Goal: Information Seeking & Learning: Learn about a topic

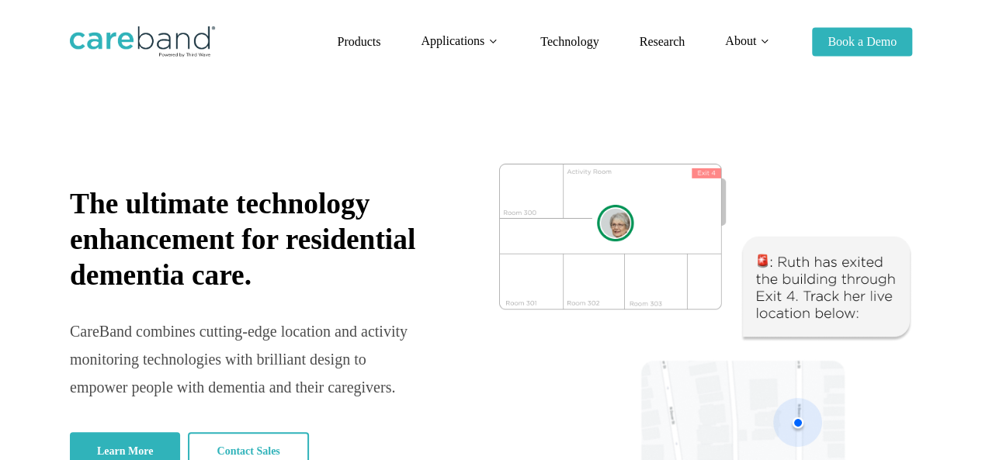
click at [532, 44] on li "Technology" at bounding box center [569, 42] width 99 height 84
click at [558, 44] on span "Technology" at bounding box center [569, 41] width 58 height 13
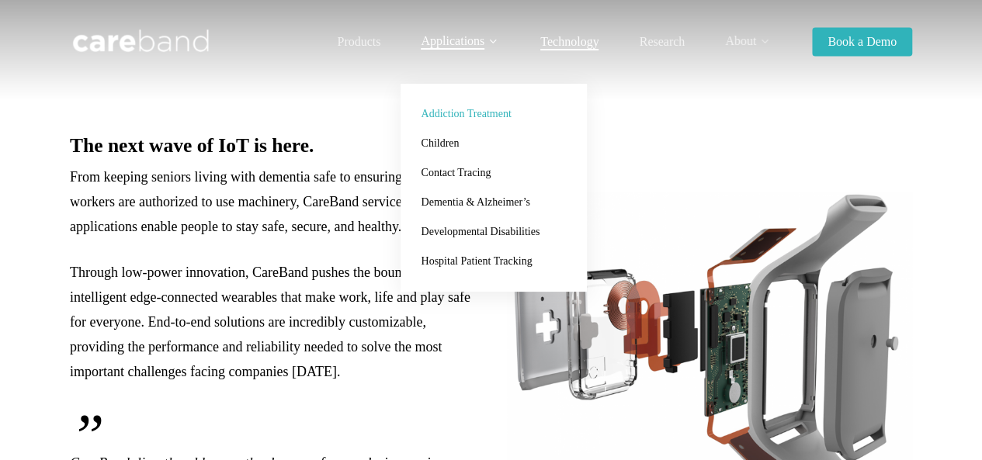
click at [456, 110] on span "Addiction Treatment" at bounding box center [466, 114] width 90 height 12
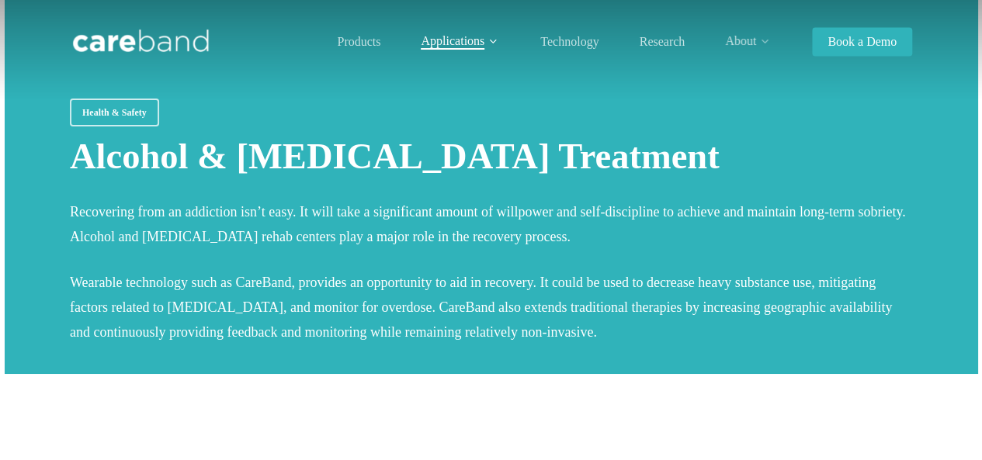
click at [592, 91] on div at bounding box center [492, 187] width 974 height 374
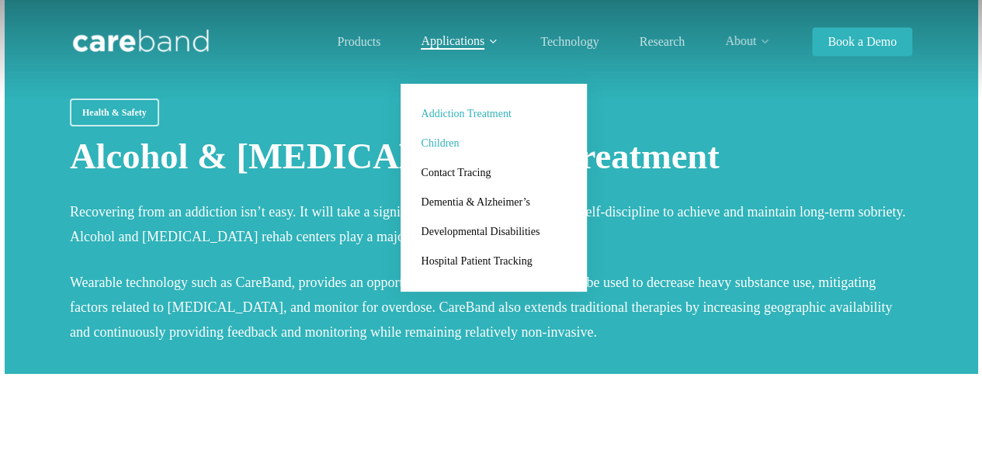
click at [454, 146] on span "Children" at bounding box center [440, 143] width 38 height 12
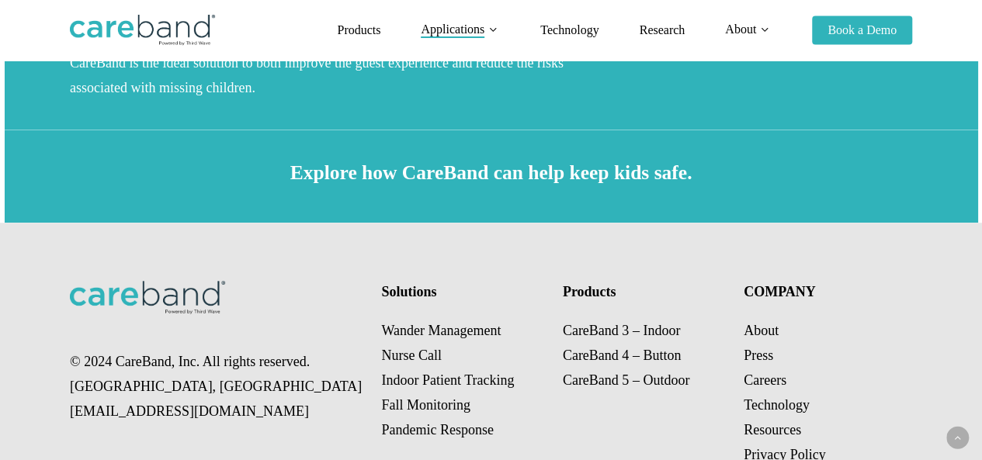
scroll to position [777, 0]
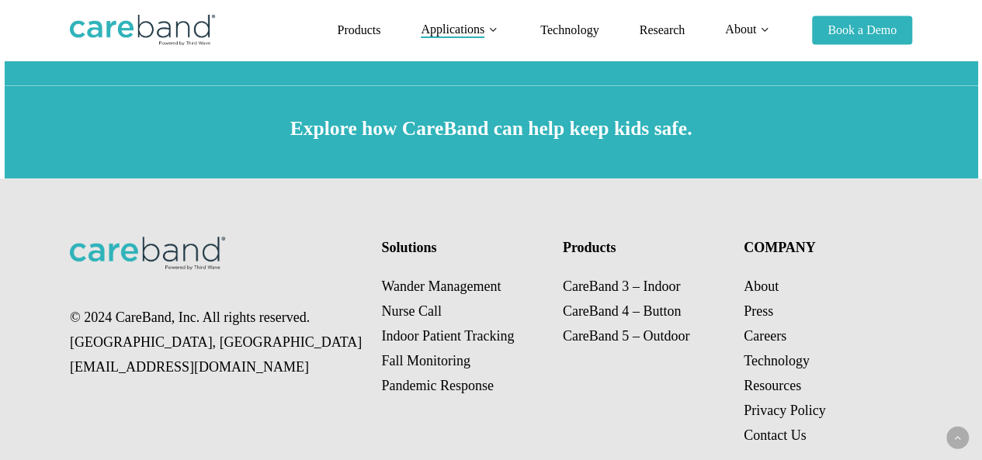
click at [585, 173] on div at bounding box center [492, 131] width 974 height 93
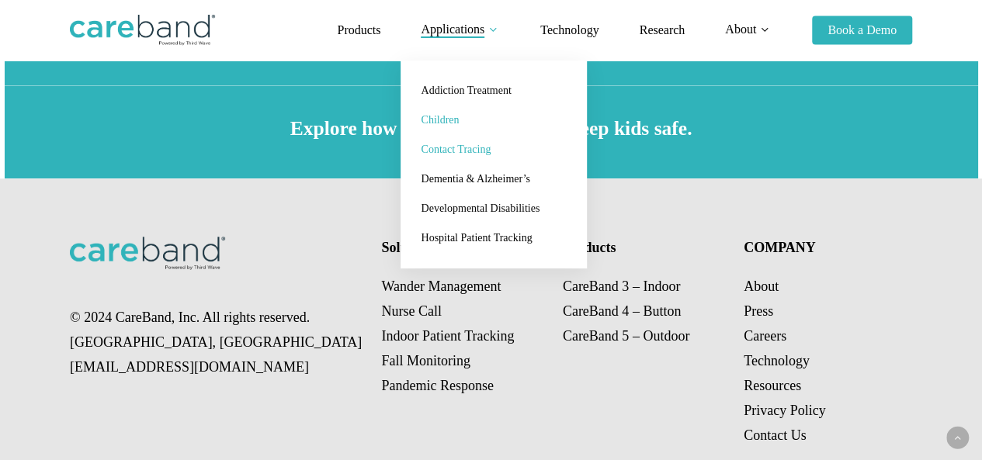
click at [448, 151] on span "Contact Tracing" at bounding box center [456, 150] width 70 height 12
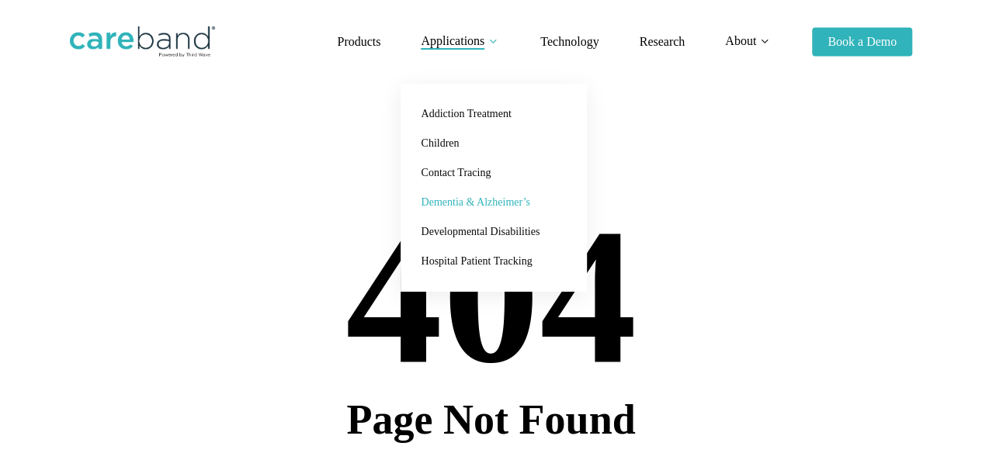
click at [475, 200] on span "Dementia & Alzheimer’s" at bounding box center [475, 202] width 109 height 12
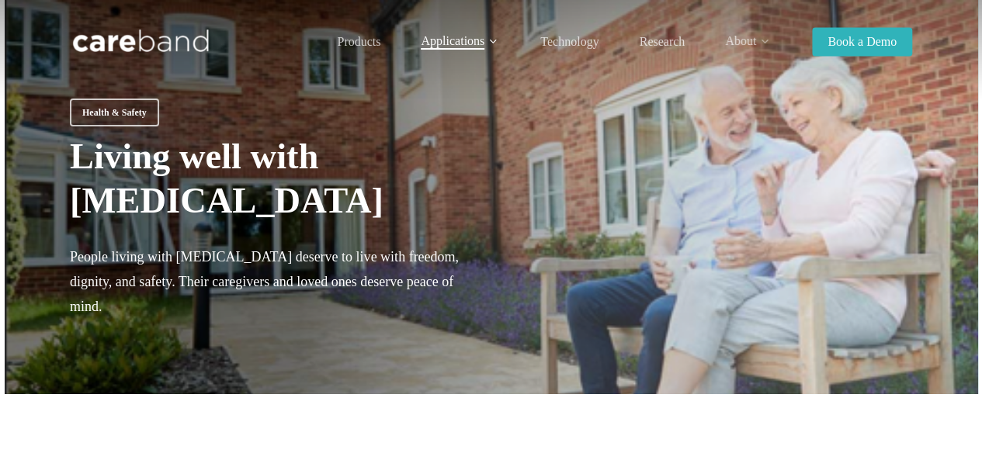
click at [612, 212] on div at bounding box center [710, 232] width 406 height 267
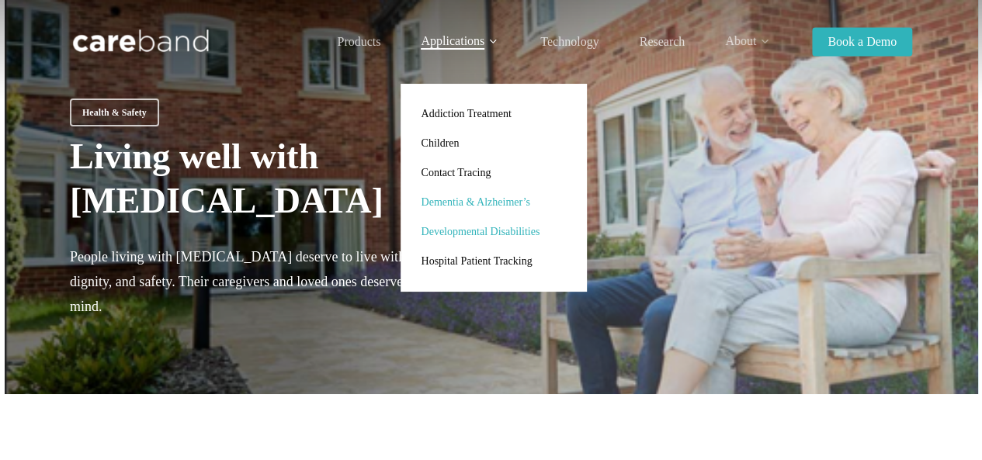
click at [450, 232] on span "Developmental Disabilities" at bounding box center [480, 232] width 119 height 12
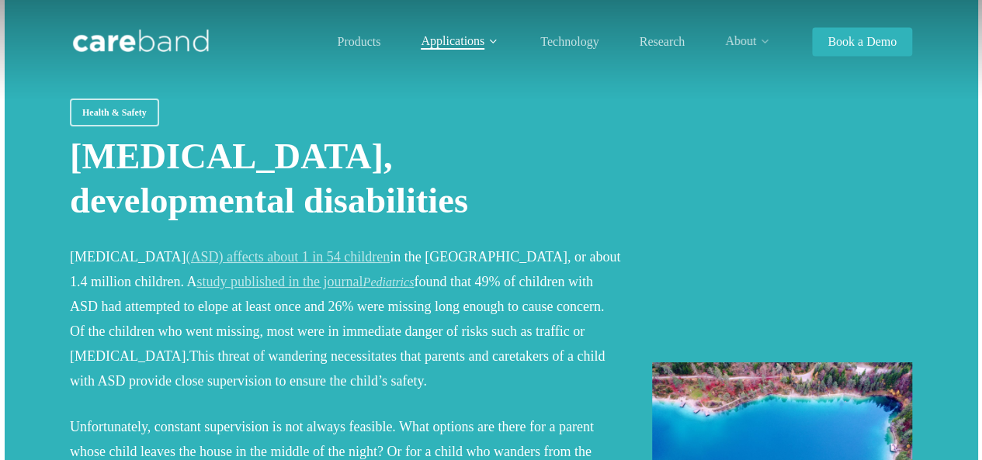
click at [655, 240] on div at bounding box center [782, 450] width 260 height 703
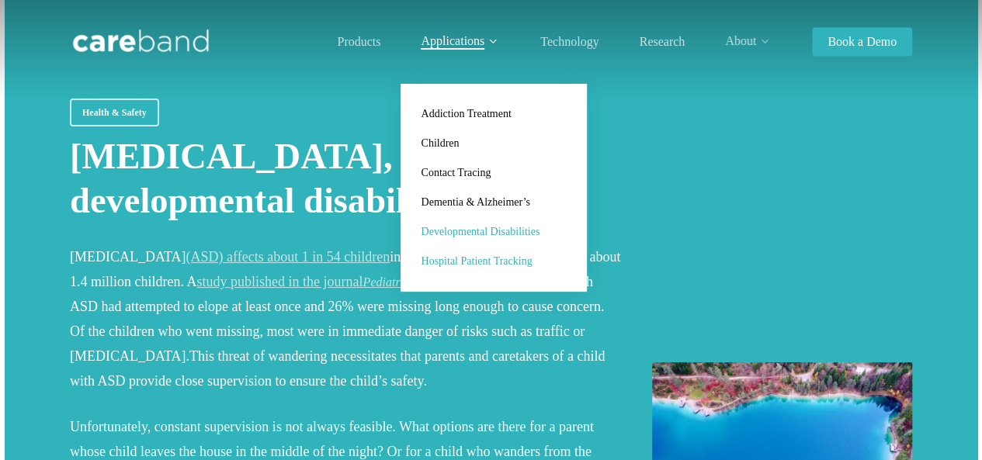
click at [471, 262] on span "Hospital Patient Tracking" at bounding box center [476, 261] width 111 height 12
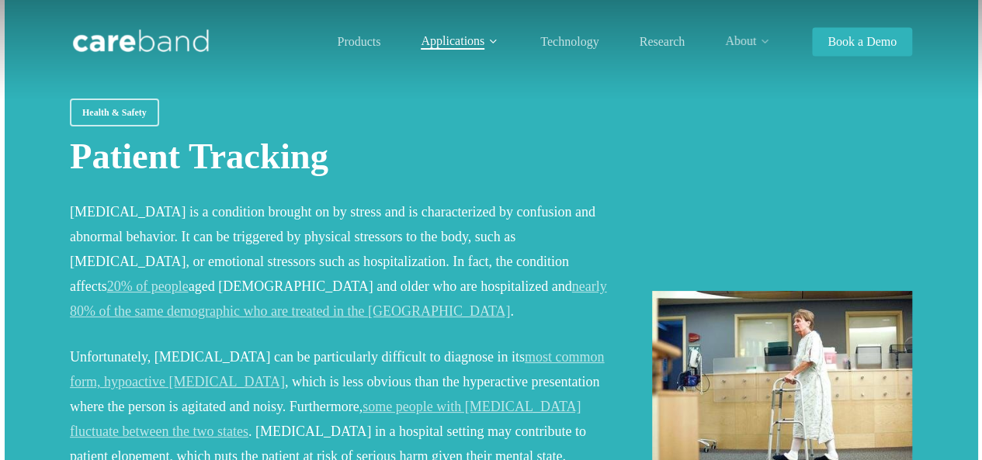
click at [696, 224] on div at bounding box center [782, 382] width 260 height 566
click at [702, 176] on div at bounding box center [782, 382] width 260 height 566
drag, startPoint x: 652, startPoint y: 186, endPoint x: 619, endPoint y: 162, distance: 41.2
click at [652, 186] on div at bounding box center [782, 382] width 260 height 566
